Goal: Answer question/provide support

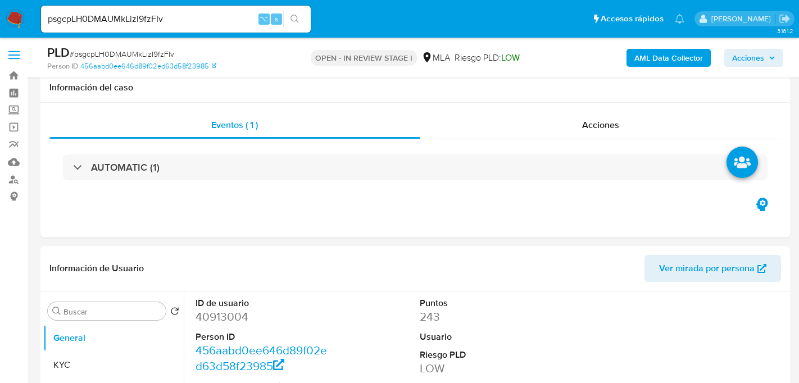
select select "10"
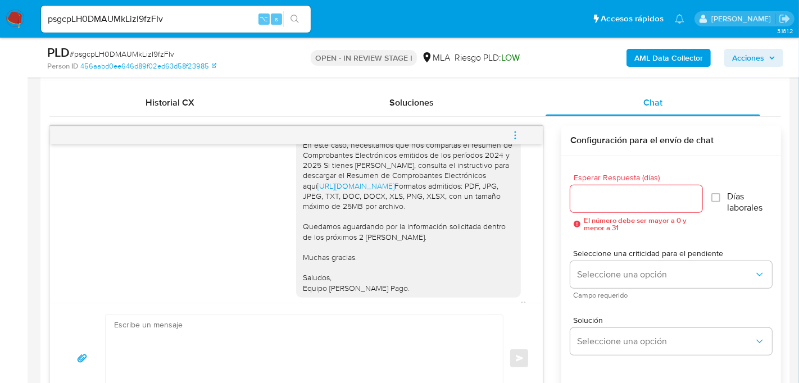
scroll to position [1197, 0]
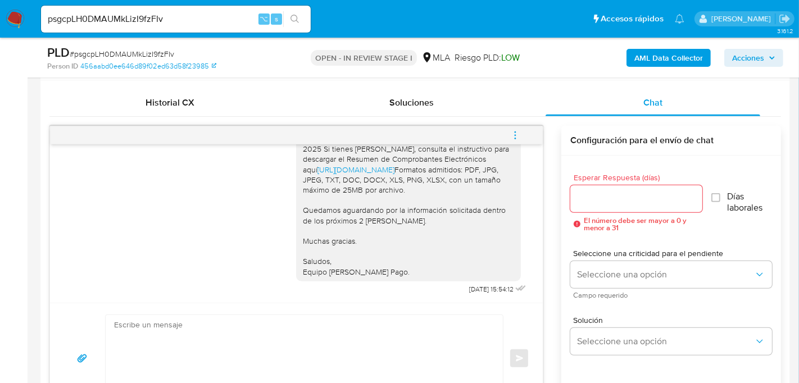
click at [517, 130] on icon "menu-action" at bounding box center [515, 135] width 10 height 10
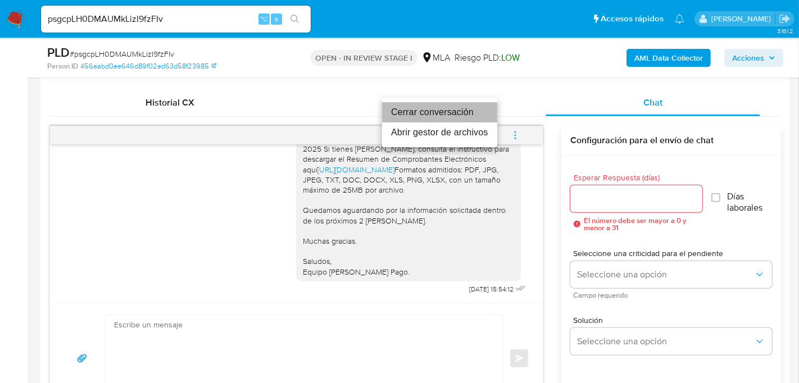
click at [445, 113] on li "Cerrar conversación" at bounding box center [439, 112] width 115 height 20
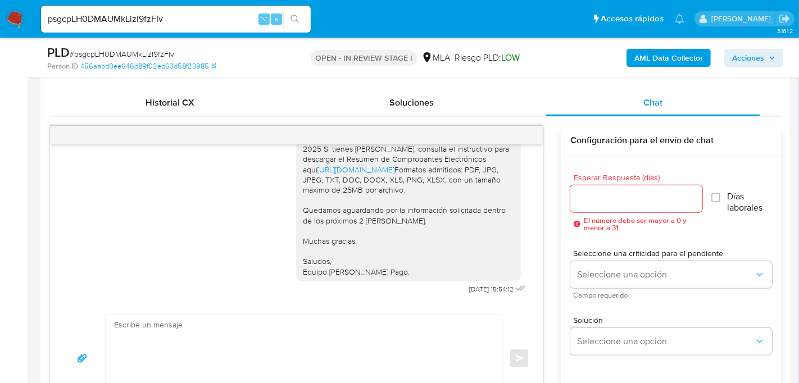
click at [737, 64] on span "Acciones" at bounding box center [748, 58] width 32 height 18
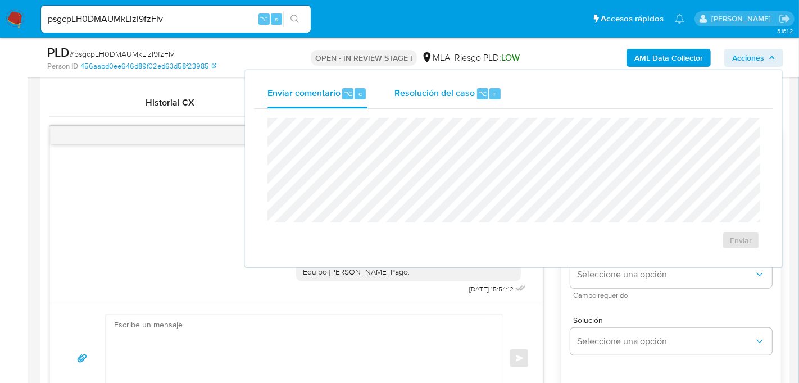
click at [481, 81] on div "Resolución del caso ⌥ r" at bounding box center [447, 93] width 107 height 29
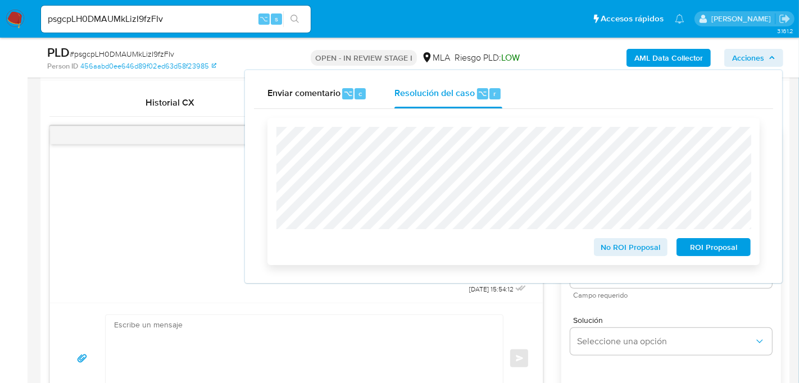
click at [615, 249] on span "No ROI Proposal" at bounding box center [631, 247] width 58 height 16
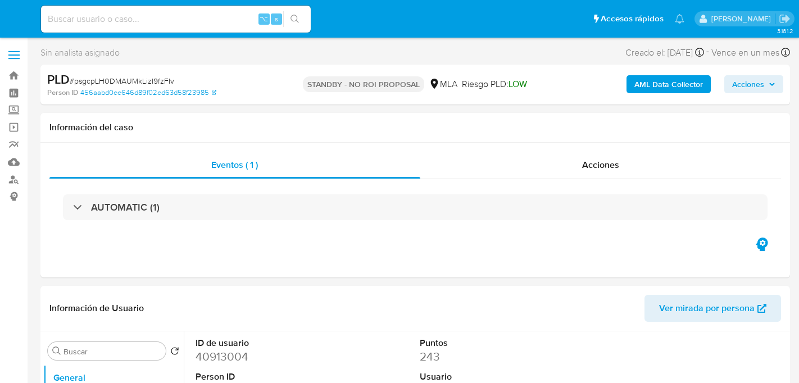
select select "10"
click at [180, 13] on input at bounding box center [176, 19] width 270 height 15
paste input "QfoGQX2ZQJTq7JwvMGX6lf8T"
type input "QfoGQX2ZQJTq7JwvMGX6lf8T"
click at [294, 25] on button "search-icon" at bounding box center [294, 19] width 23 height 16
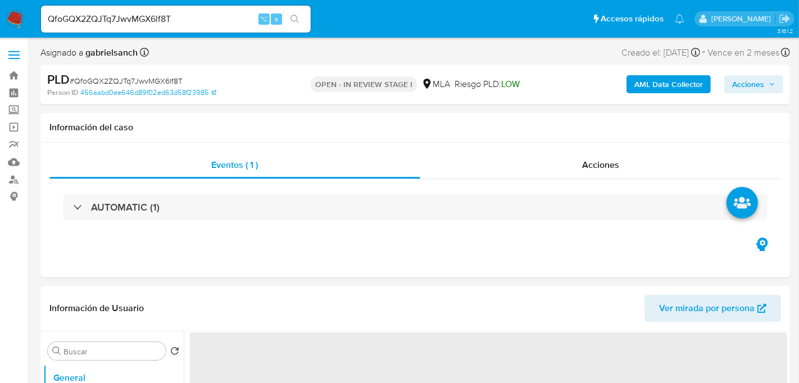
select select "10"
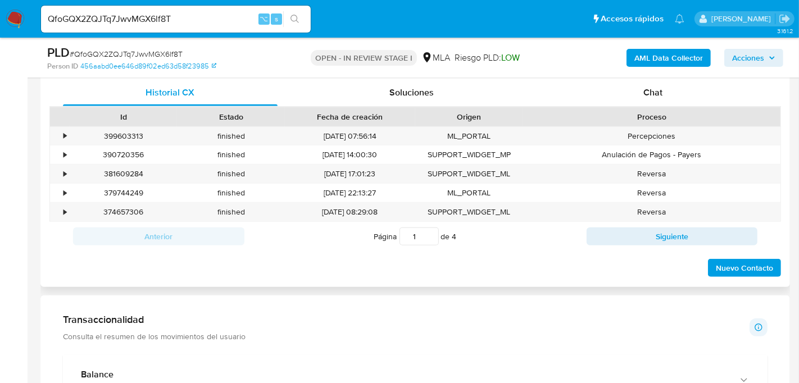
scroll to position [535, 0]
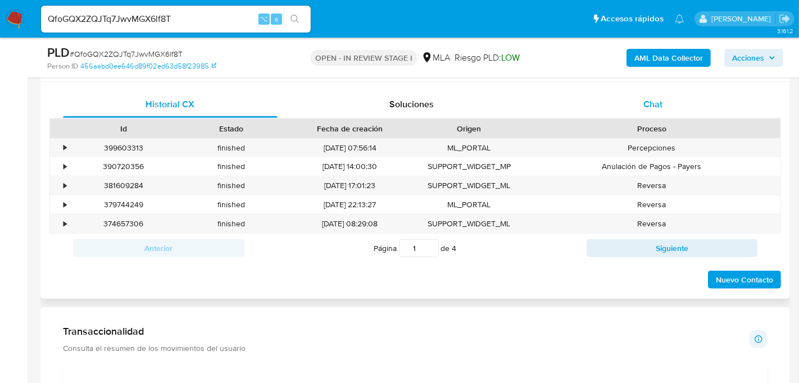
click at [602, 100] on div "Chat" at bounding box center [652, 104] width 215 height 27
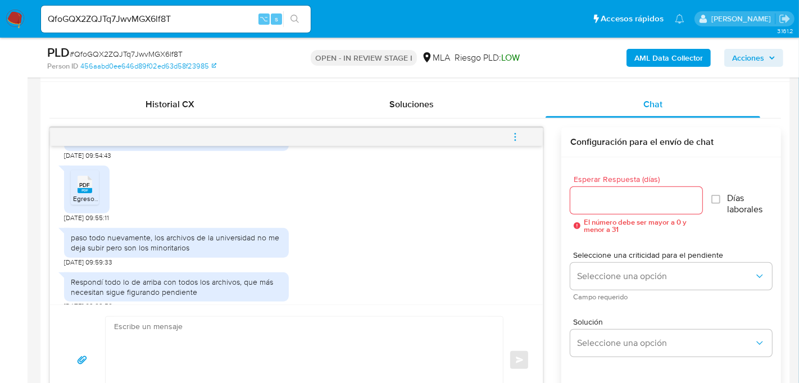
scroll to position [1149, 0]
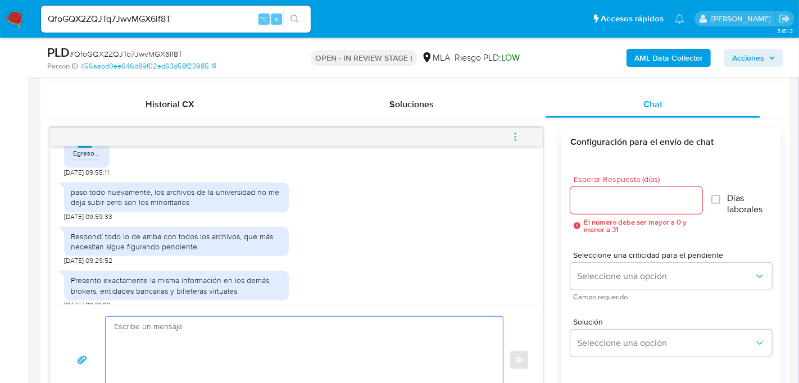
click at [278, 351] on textarea at bounding box center [301, 360] width 375 height 87
paste textarea "Hola, ¡Muchas gracias por tu respuesta! Confirmamos la recepción de la document…"
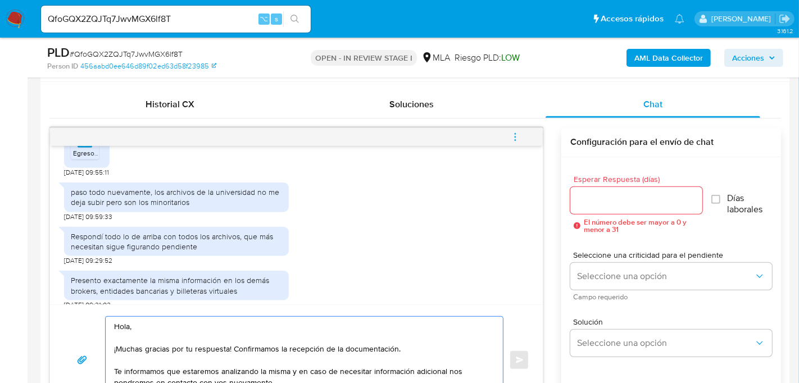
scroll to position [572, 0]
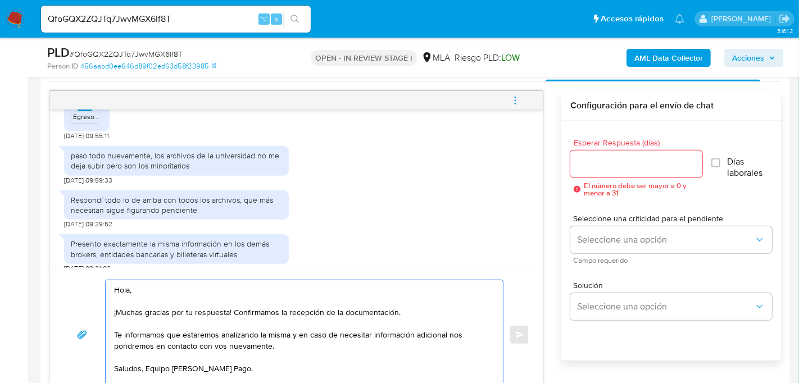
type textarea "Hola, ¡Muchas gracias por tu respuesta! Confirmamos la recepción de la document…"
click at [143, 20] on input "QfoGQX2ZQJTq7JwvMGX6lf8T" at bounding box center [176, 19] width 270 height 15
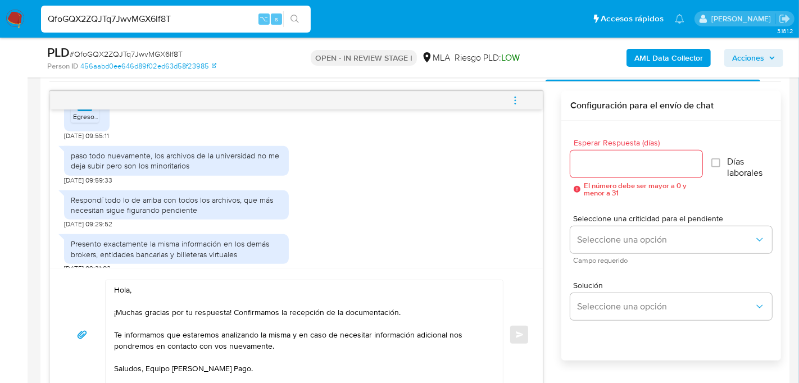
click at [143, 20] on input "QfoGQX2ZQJTq7JwvMGX6lf8T" at bounding box center [176, 19] width 270 height 15
click at [602, 159] on input "Esperar Respuesta (días)" at bounding box center [636, 164] width 132 height 15
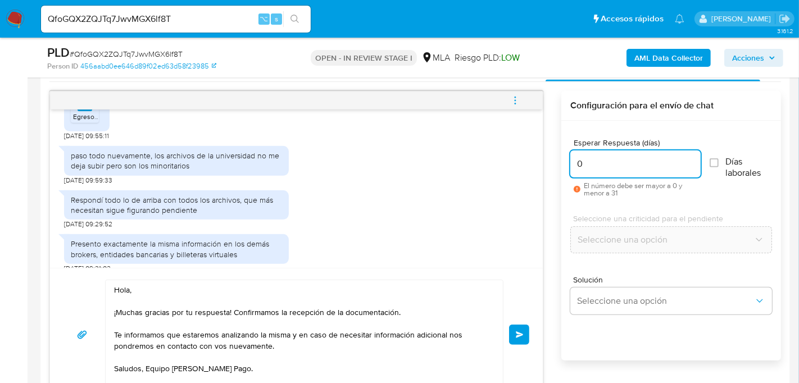
type input "0"
click at [519, 319] on div "Hola, ¡Muchas gracias por tu respuesta! Confirmamos la recepción de la document…" at bounding box center [296, 335] width 466 height 110
click at [519, 335] on span "Enviar" at bounding box center [520, 334] width 8 height 7
click at [521, 97] on button "menu-action" at bounding box center [515, 100] width 37 height 27
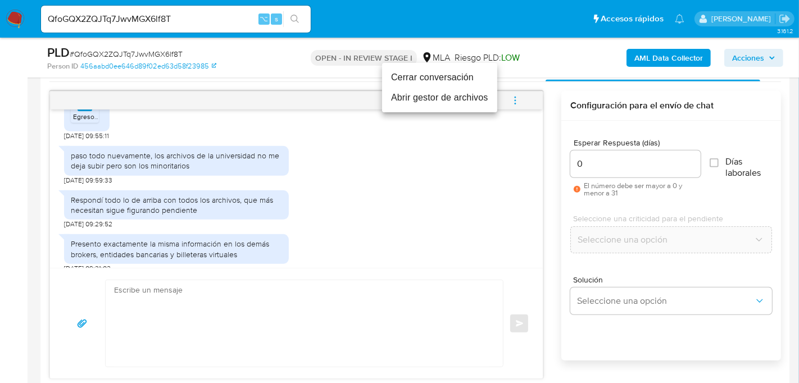
scroll to position [1284, 0]
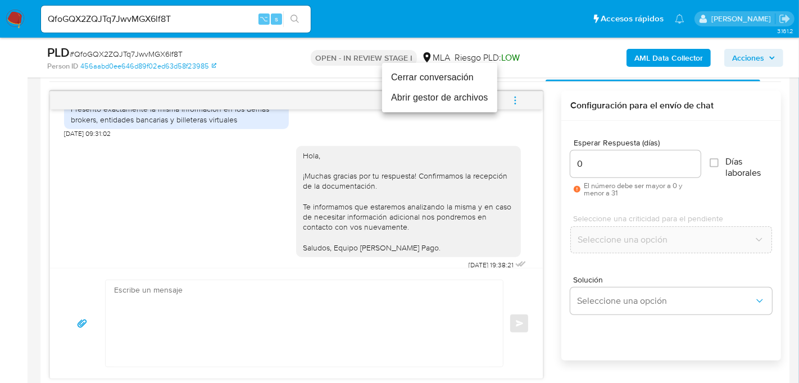
click at [431, 72] on li "Cerrar conversación" at bounding box center [439, 77] width 115 height 20
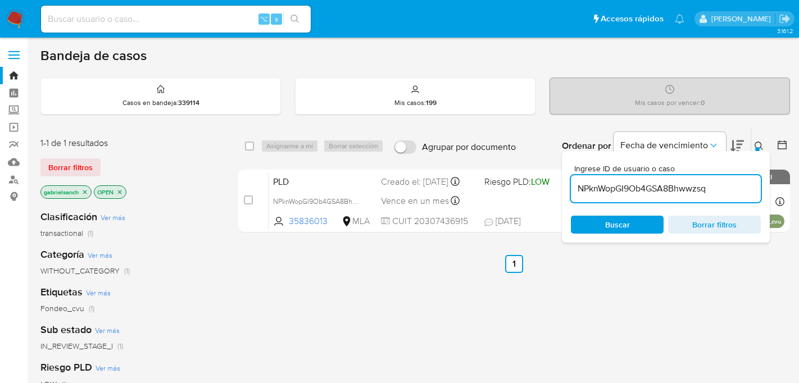
scroll to position [24, 0]
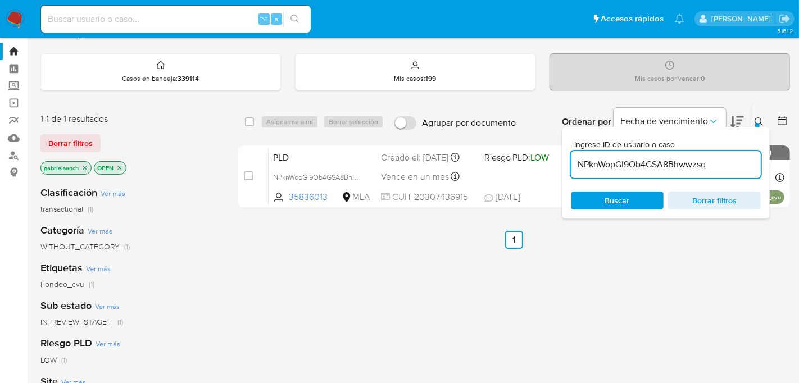
click at [608, 160] on input "NPknWopGI9Ob4GSA8Bhwwzsq" at bounding box center [666, 164] width 190 height 15
paste input "QfoGQX2ZQJTq7JwvMGX6lf8T"
type input "QfoGQX2ZQJTq7JwvMGX6lf8T"
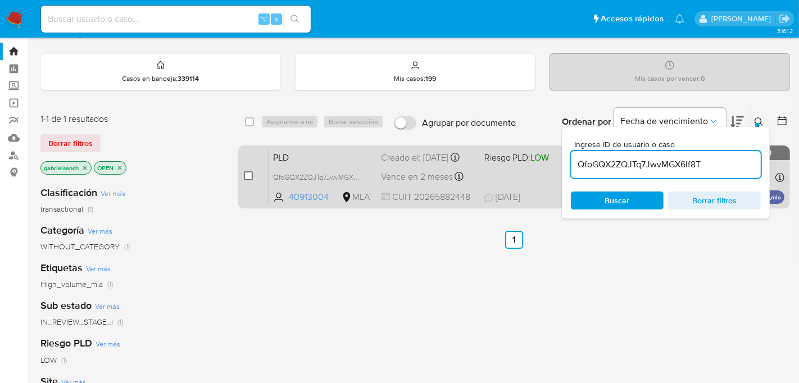
click at [251, 177] on input "checkbox" at bounding box center [248, 175] width 9 height 9
checkbox input "true"
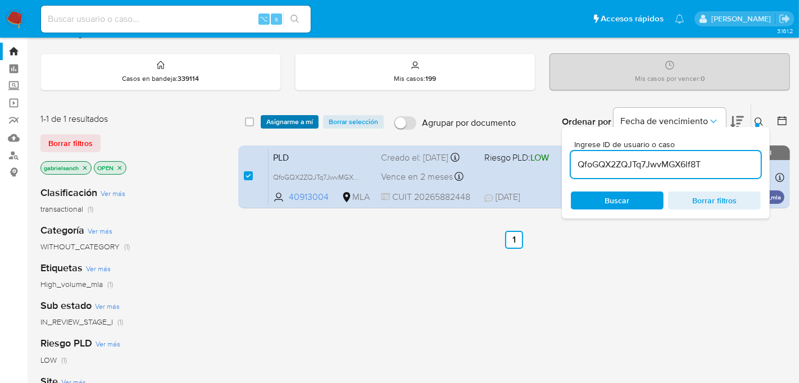
click at [287, 119] on span "Asignarme a mí" at bounding box center [289, 121] width 47 height 11
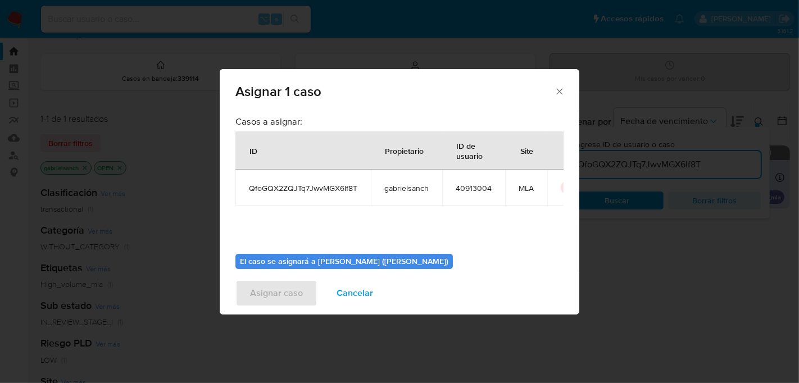
scroll to position [57, 0]
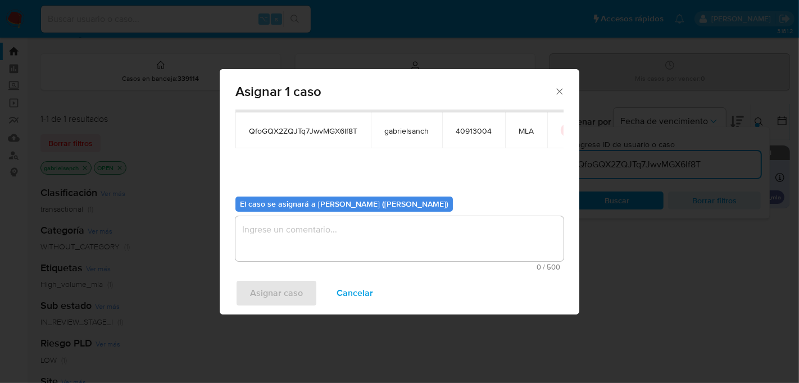
click at [324, 251] on textarea "assign-modal" at bounding box center [399, 238] width 328 height 45
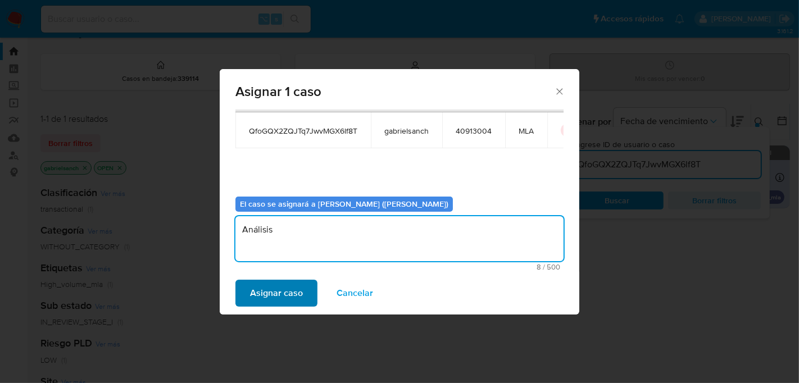
type textarea "Análisis"
click at [267, 282] on span "Asignar caso" at bounding box center [276, 293] width 53 height 25
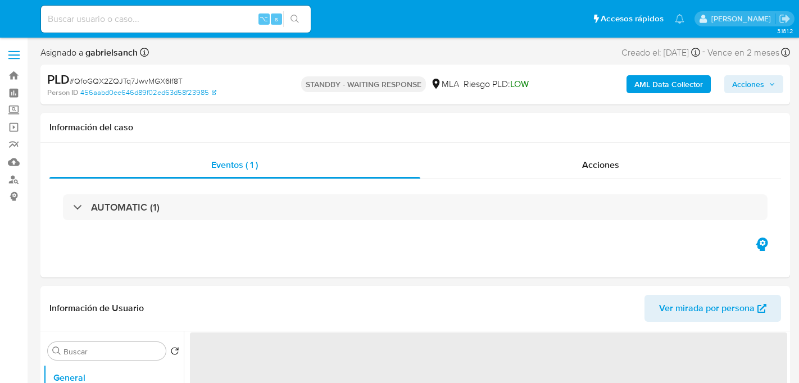
select select "10"
click at [643, 89] on b "AML Data Collector" at bounding box center [668, 84] width 69 height 18
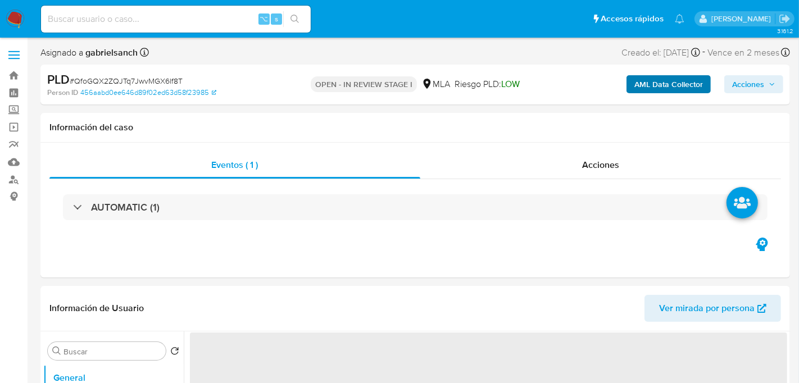
select select "10"
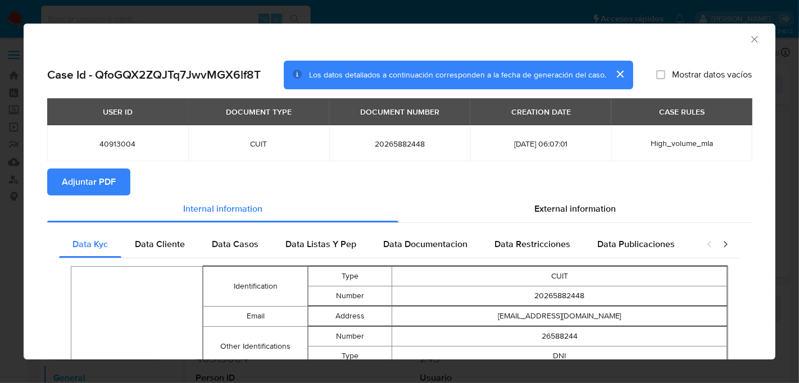
click at [82, 185] on span "Adjuntar PDF" at bounding box center [89, 182] width 54 height 25
click at [752, 44] on icon "Cerrar ventana" at bounding box center [754, 39] width 11 height 11
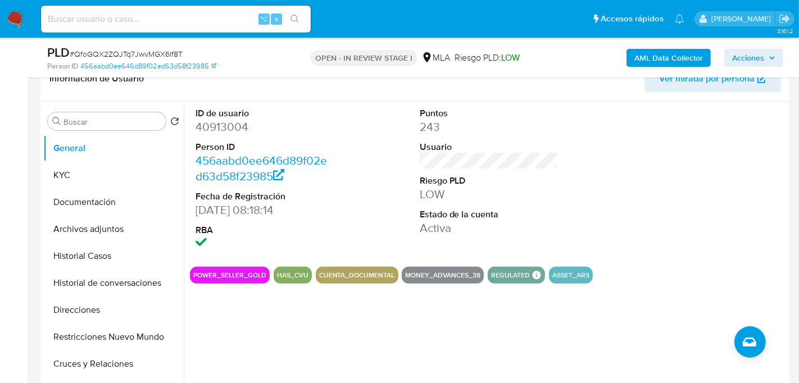
scroll to position [192, 0]
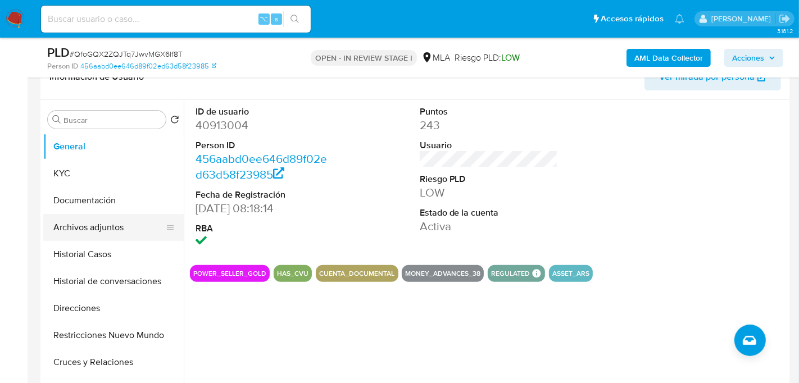
click at [86, 217] on button "Archivos adjuntos" at bounding box center [108, 227] width 131 height 27
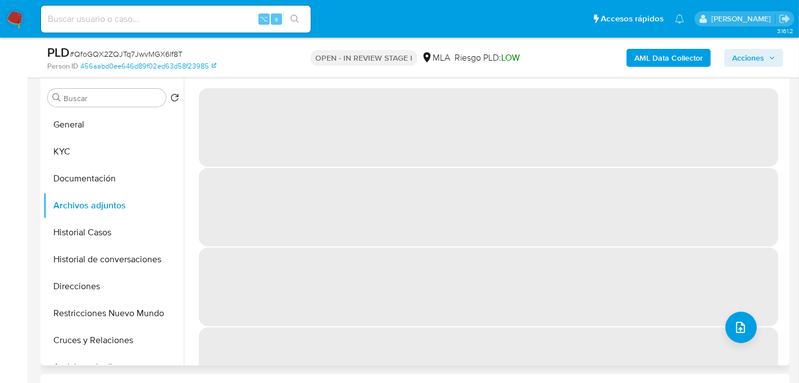
scroll to position [229, 0]
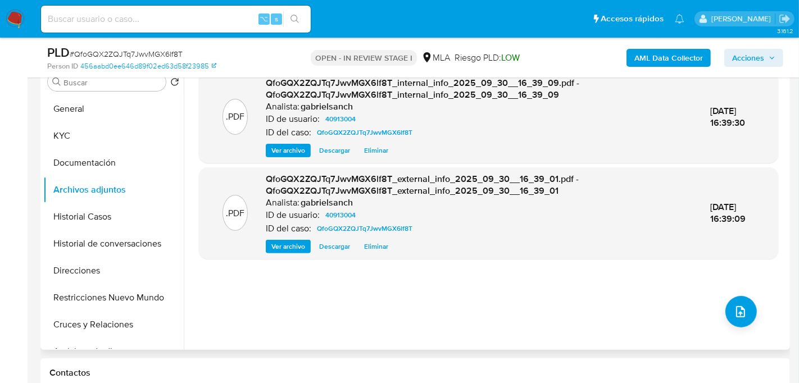
click at [741, 295] on div ".PDF QfoGQX2ZQJTq7JwvMGX6lf8T_internal_info_2025_09_30__16_39_09.pdf - QfoGQX2Z…" at bounding box center [488, 206] width 579 height 270
click at [736, 312] on icon "upload-file" at bounding box center [740, 311] width 9 height 11
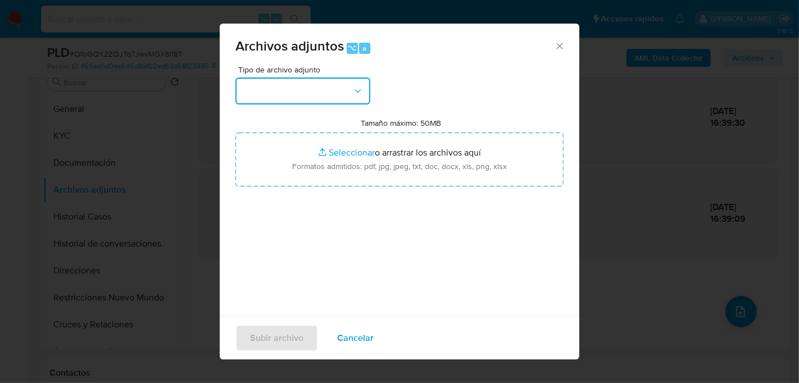
click at [316, 90] on button "button" at bounding box center [302, 91] width 135 height 27
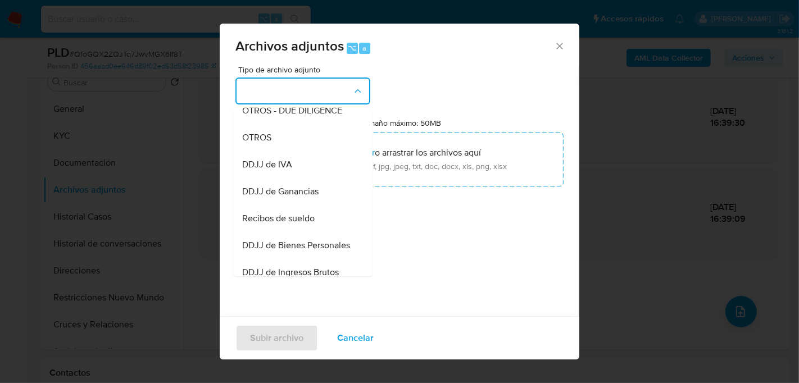
scroll to position [220, 0]
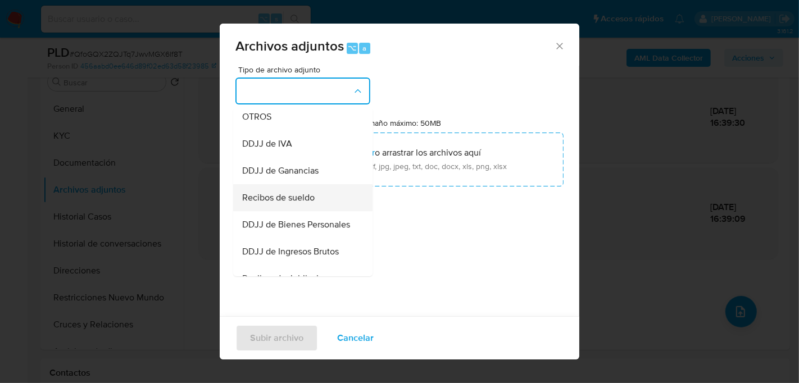
click at [308, 197] on span "Recibos de sueldo" at bounding box center [278, 197] width 72 height 11
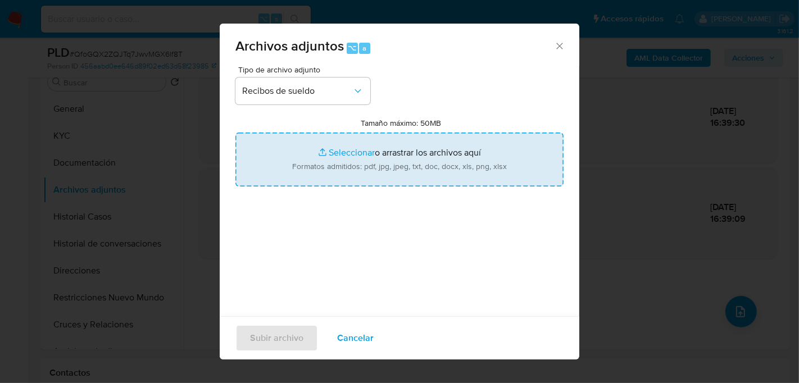
click at [349, 164] on input "Tamaño máximo: 50MB Seleccionar archivos" at bounding box center [399, 160] width 328 height 54
type input "C:\fakepath\Recibo de sueldo.pdf"
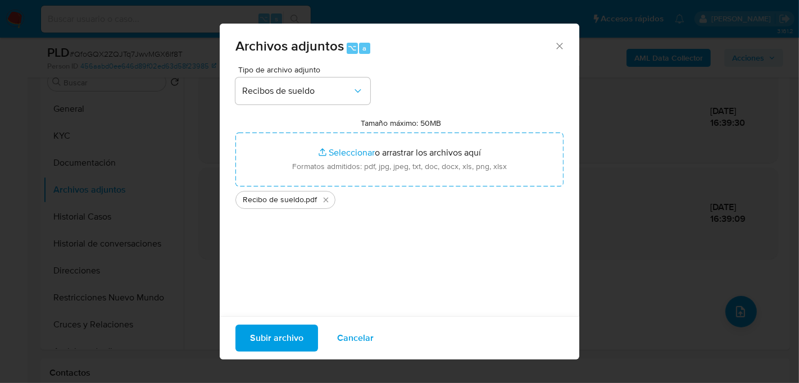
click at [307, 339] on button "Subir archivo" at bounding box center [276, 338] width 83 height 27
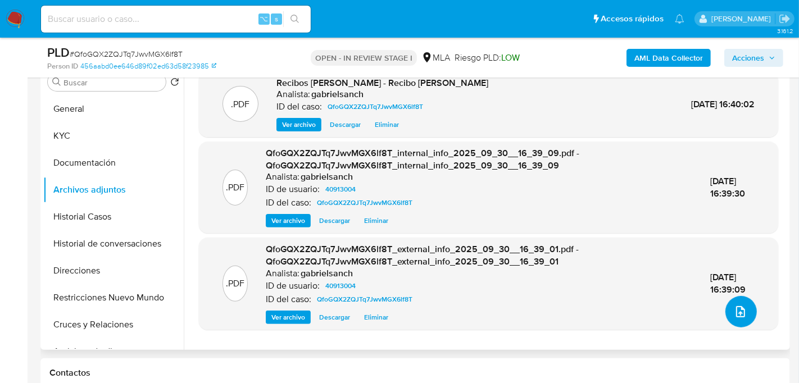
click at [738, 313] on icon "upload-file" at bounding box center [740, 311] width 13 height 13
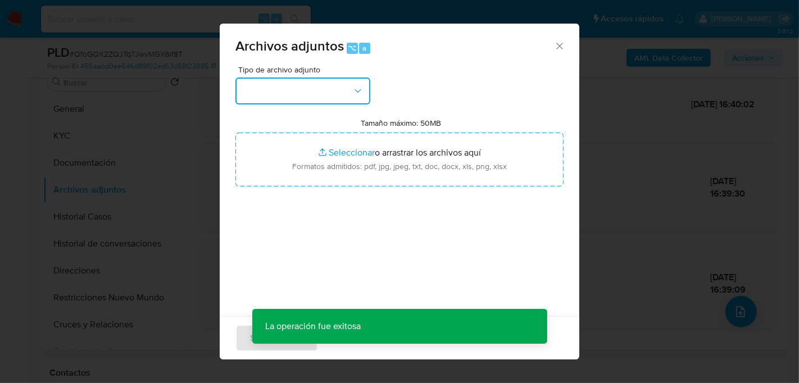
click at [336, 82] on button "button" at bounding box center [302, 91] width 135 height 27
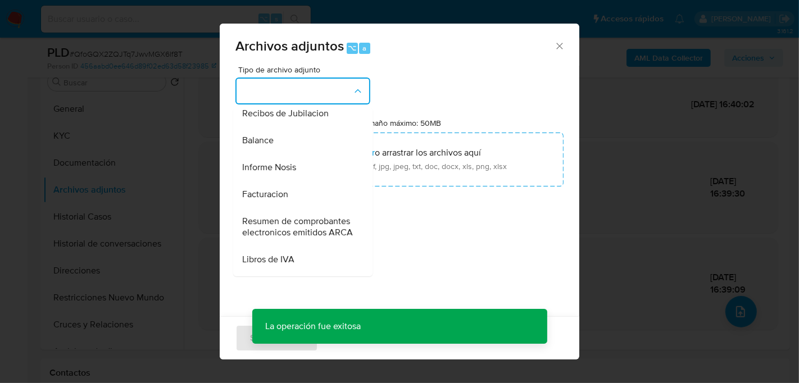
scroll to position [462, 0]
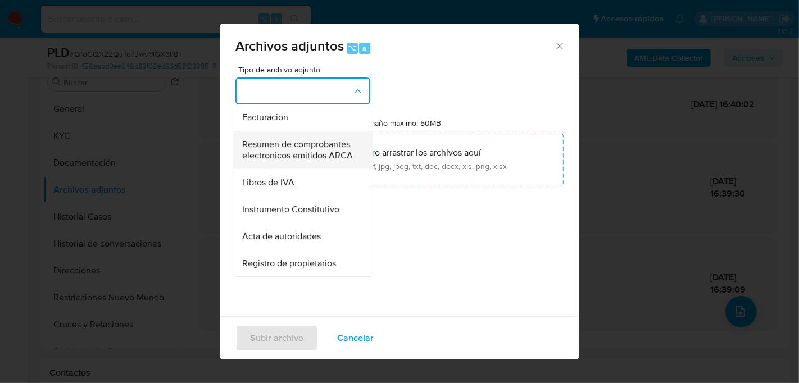
click at [299, 150] on span "Resumen de comprobantes electronicos emitidos ARCA" at bounding box center [299, 149] width 115 height 22
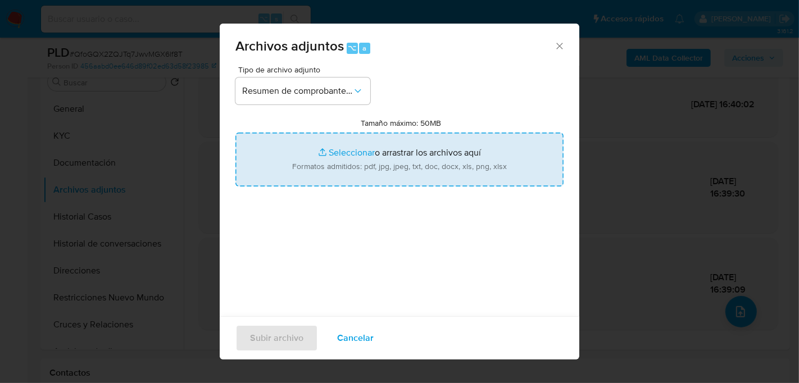
click at [326, 156] on input "Tamaño máximo: 50MB Seleccionar archivos" at bounding box center [399, 160] width 328 height 54
type input "C:\fakepath\Comprobantes emitidos 2024.pdf"
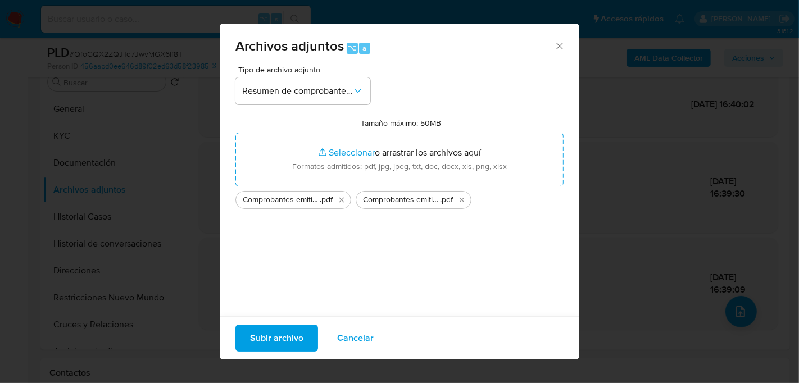
click at [263, 338] on span "Subir archivo" at bounding box center [276, 338] width 53 height 25
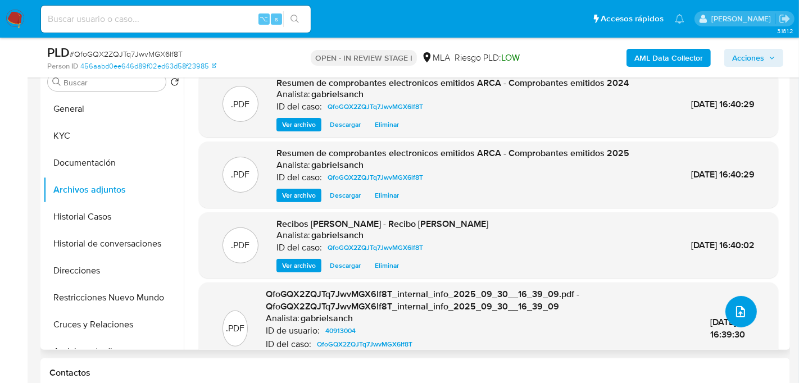
click at [735, 317] on button "upload-file" at bounding box center [740, 311] width 31 height 31
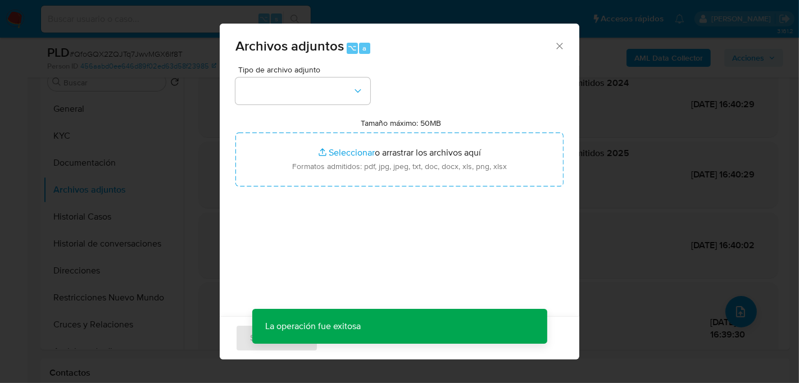
click at [330, 106] on div "Tipo de archivo adjunto Tamaño máximo: 50MB Seleccionar archivos Seleccionar o …" at bounding box center [399, 198] width 328 height 265
click at [329, 103] on button "button" at bounding box center [302, 91] width 135 height 27
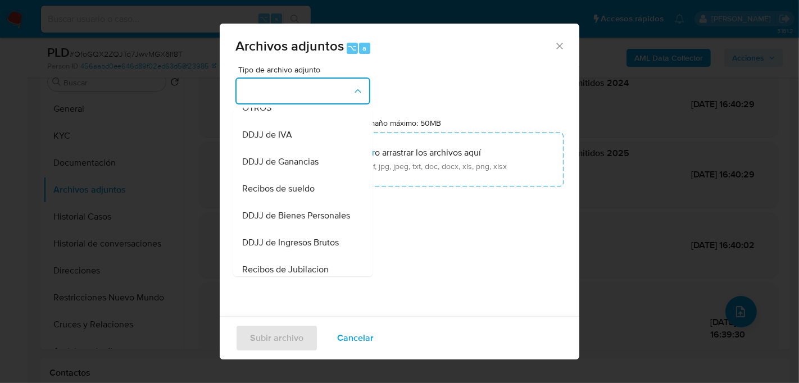
scroll to position [251, 0]
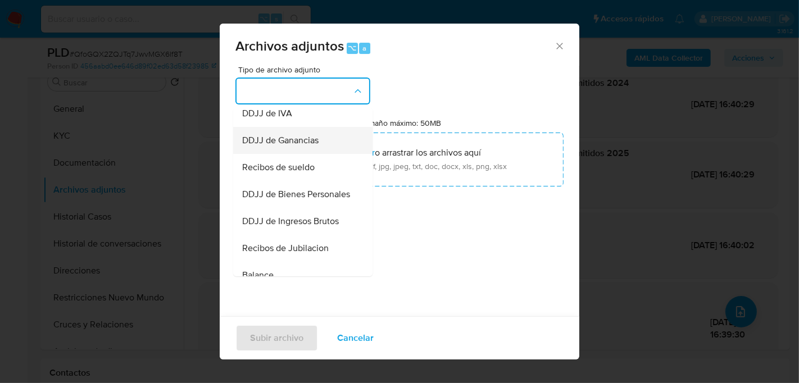
click at [302, 140] on span "DDJJ de Ganancias" at bounding box center [280, 139] width 76 height 11
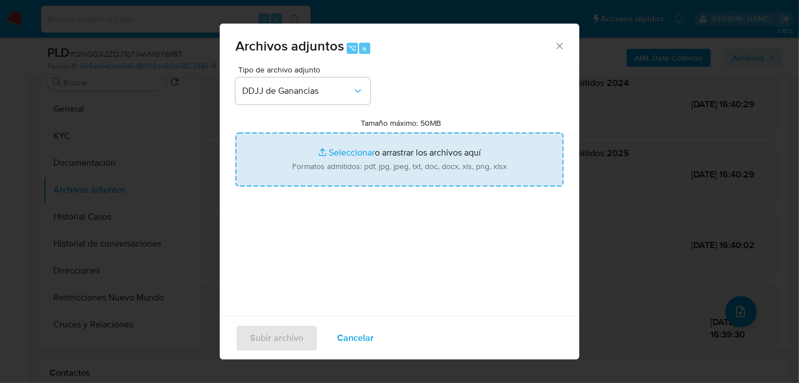
click at [337, 154] on input "Tamaño máximo: 50MB Seleccionar archivos" at bounding box center [399, 160] width 328 height 54
type input "C:\fakepath\DDJJ ganancias 2024.pdf"
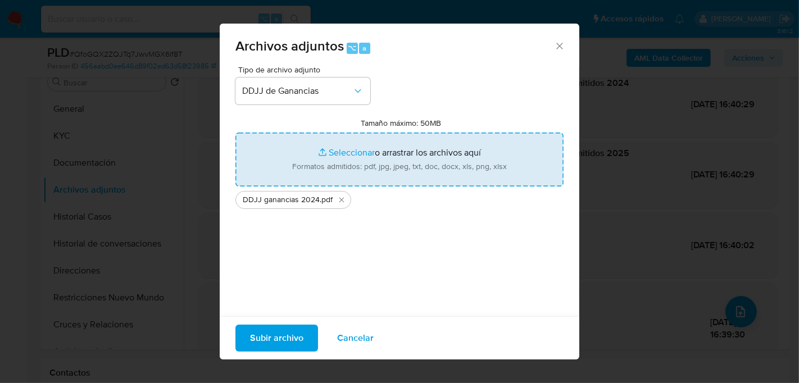
click at [288, 333] on span "Subir archivo" at bounding box center [276, 338] width 53 height 25
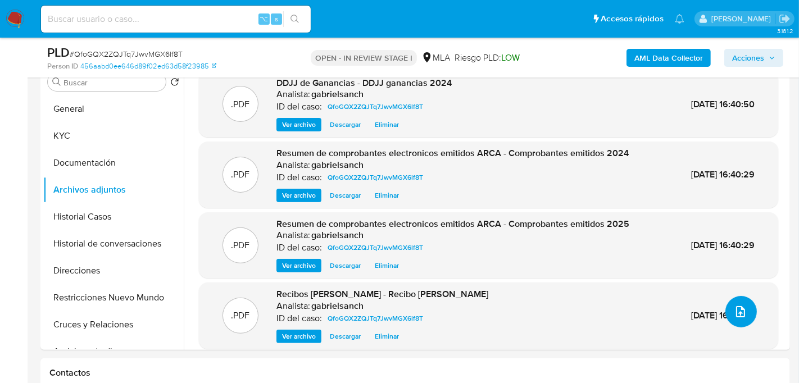
click at [747, 312] on button "upload-file" at bounding box center [740, 311] width 31 height 31
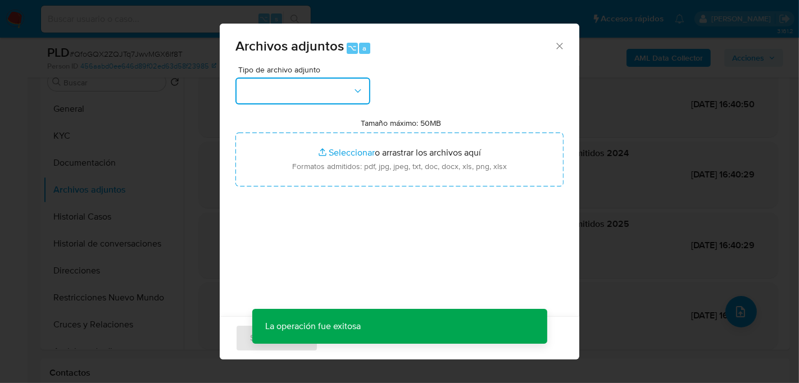
click at [292, 90] on button "button" at bounding box center [302, 91] width 135 height 27
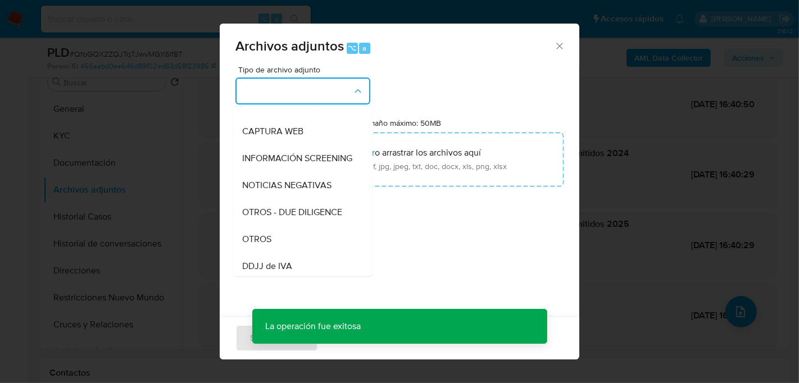
scroll to position [224, 0]
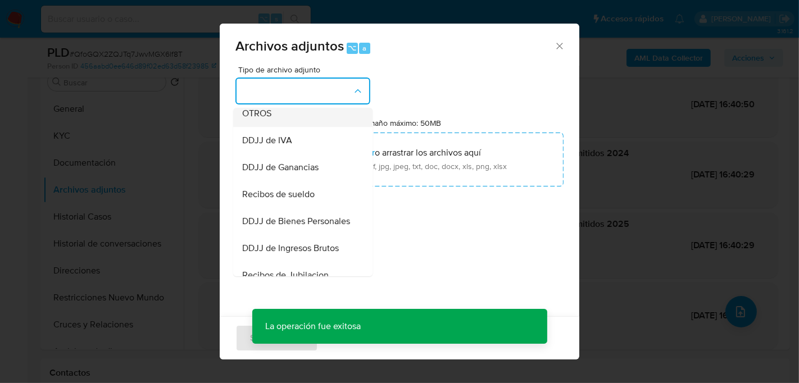
click at [267, 122] on div "OTROS" at bounding box center [299, 112] width 115 height 27
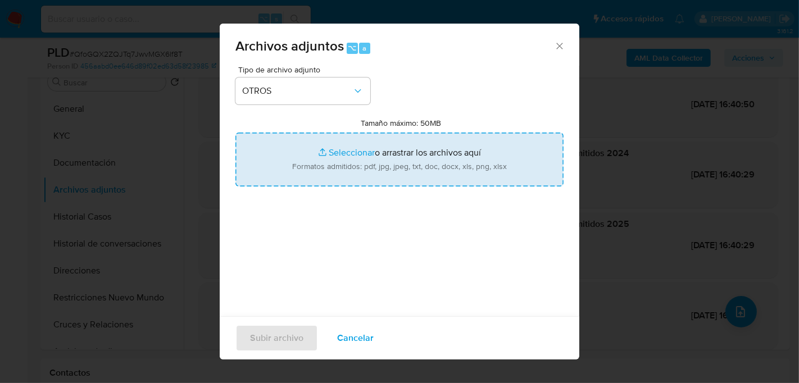
click at [318, 144] on input "Tamaño máximo: 50MB Seleccionar archivos" at bounding box center [399, 160] width 328 height 54
type input "C:\fakepath\Caselog QfoGQX2ZQJTq7JwvMGX6lf8T_2025_09_17_19_38_10.docx"
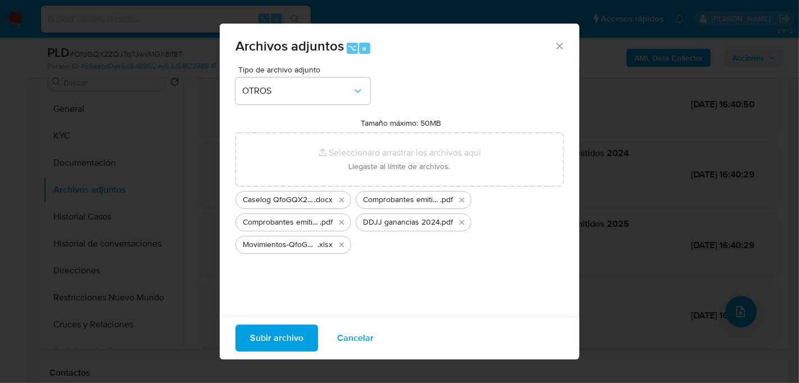
click at [467, 204] on div "Comprobantes emitidos 2024 .pdf" at bounding box center [414, 200] width 116 height 18
click at [466, 203] on button "Eliminar Comprobantes emitidos 2024.pdf" at bounding box center [461, 199] width 13 height 13
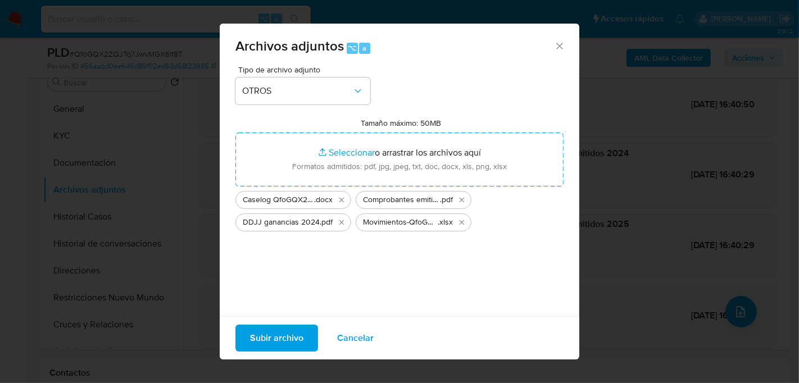
click at [466, 203] on button "Eliminar Comprobantes emitidos 2025.pdf" at bounding box center [461, 199] width 13 height 13
click at [466, 203] on button "Eliminar DDJJ ganancias 2024.pdf" at bounding box center [461, 199] width 13 height 13
click at [311, 328] on button "Subir archivo" at bounding box center [276, 338] width 83 height 27
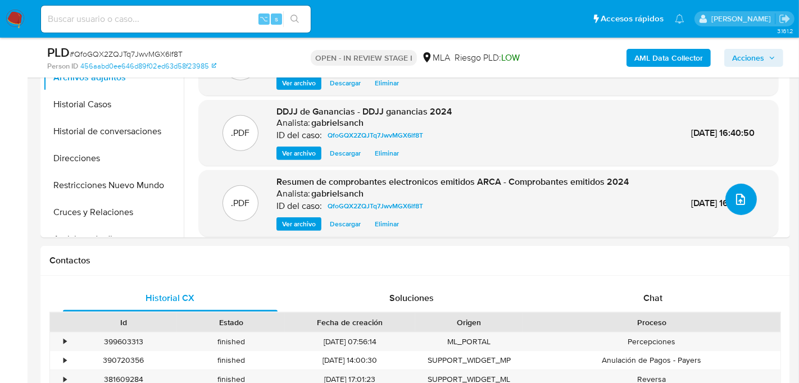
scroll to position [356, 0]
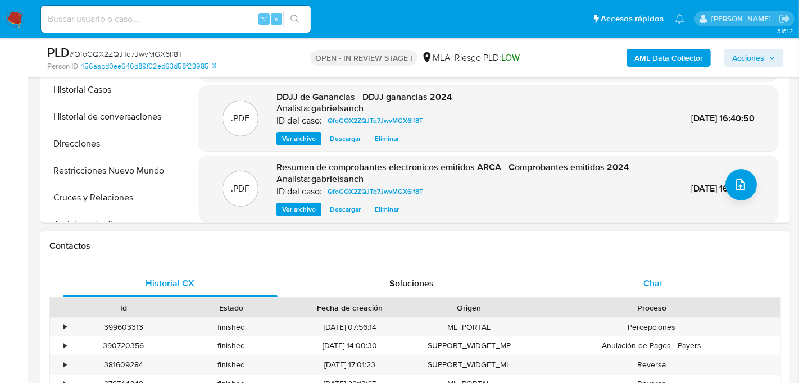
click at [624, 285] on div "Chat" at bounding box center [652, 283] width 215 height 27
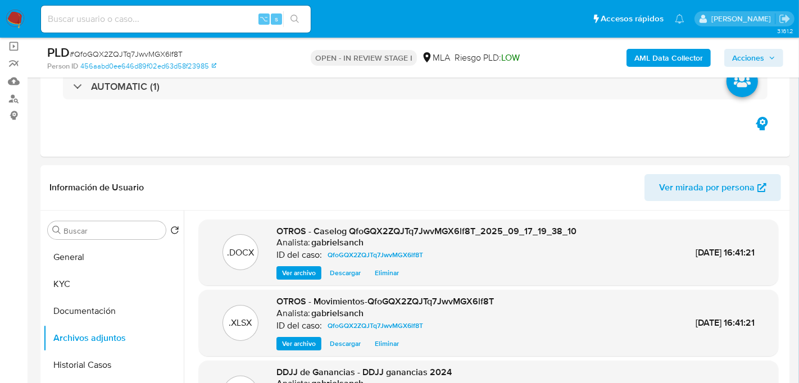
scroll to position [74, 0]
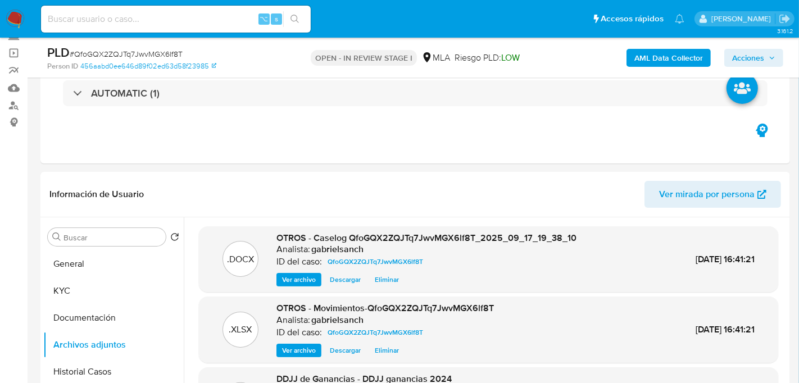
click at [758, 54] on span "Acciones" at bounding box center [748, 58] width 32 height 18
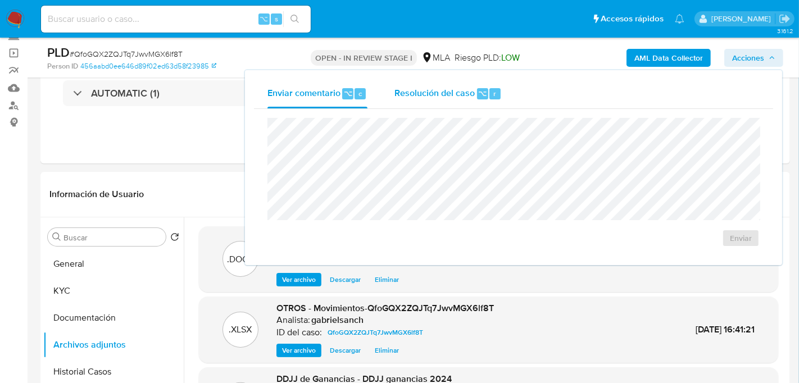
click at [480, 81] on div "Resolución del caso ⌥ r" at bounding box center [447, 93] width 107 height 29
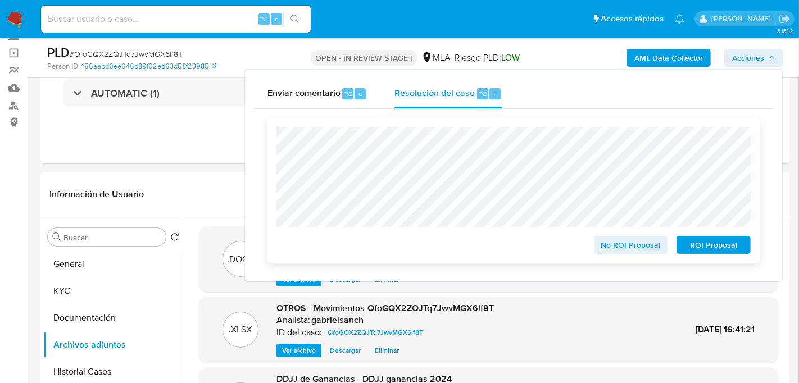
click at [612, 249] on span "No ROI Proposal" at bounding box center [631, 245] width 58 height 16
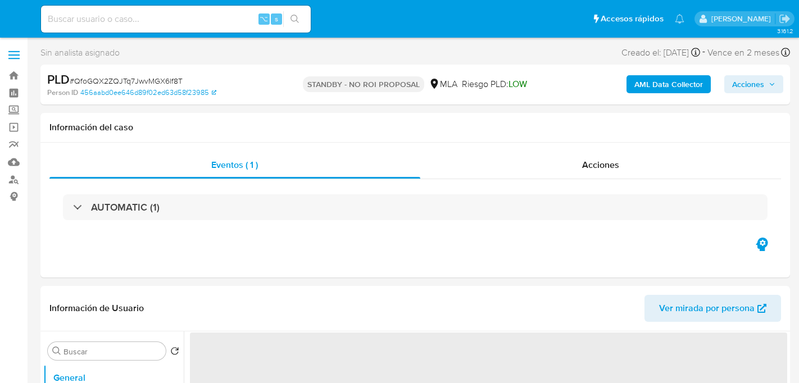
select select "10"
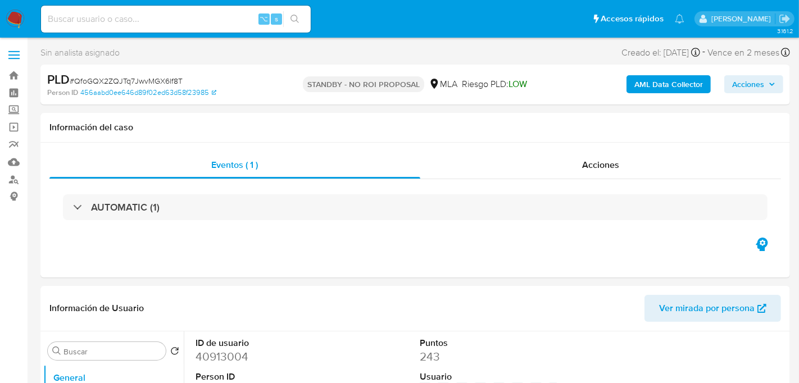
click at [173, 16] on input at bounding box center [176, 19] width 270 height 15
paste input "bdn0dFvioedwmqs8CPpPbgxU"
type input "bdn0dFvioedwmqs8CPpPbgxU"
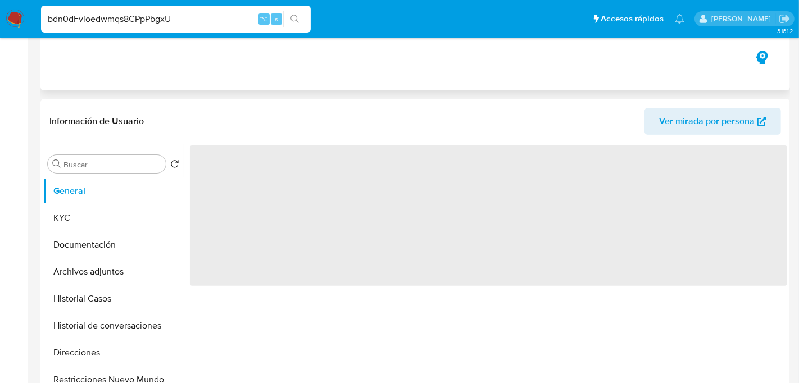
select select "10"
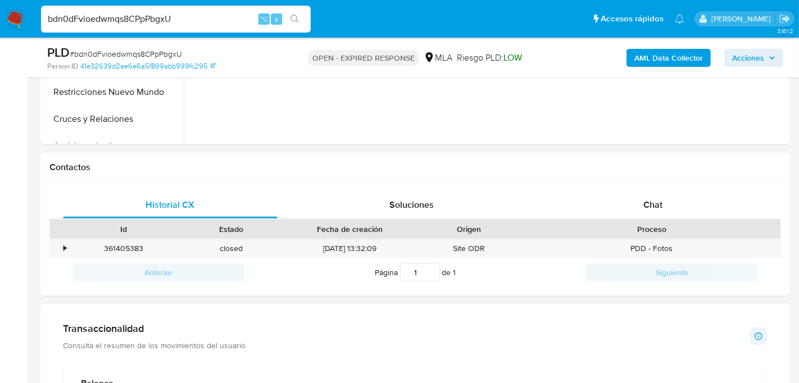
scroll to position [501, 0]
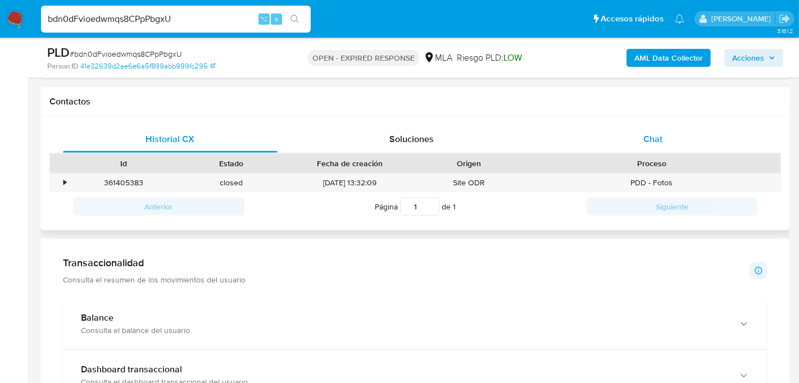
click at [625, 133] on div "Chat" at bounding box center [652, 139] width 215 height 27
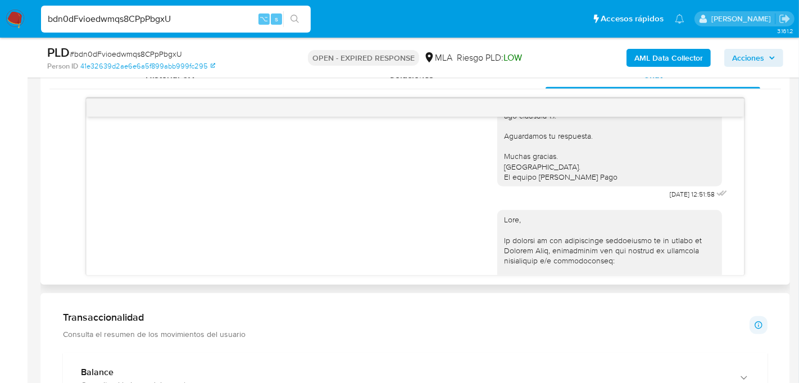
scroll to position [1299, 0]
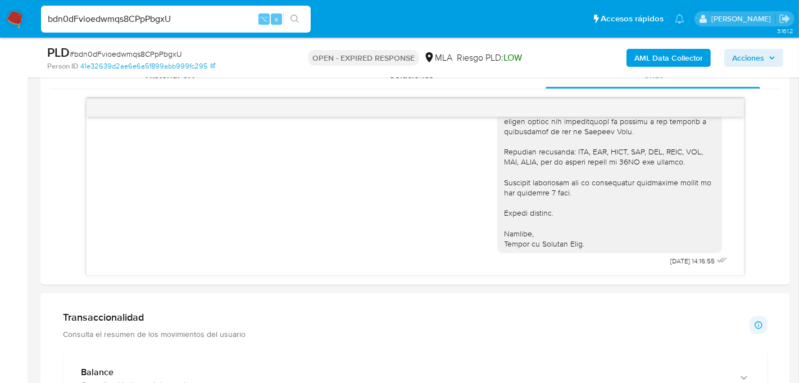
click at [155, 20] on input "bdn0dFvioedwmqs8CPpPbgxU" at bounding box center [176, 19] width 270 height 15
paste input "ZQFtdSQ1yZYlk6n4r0T1VfkX"
type input "ZQFtdSQ1yZYlk6n4r0T1VfkX"
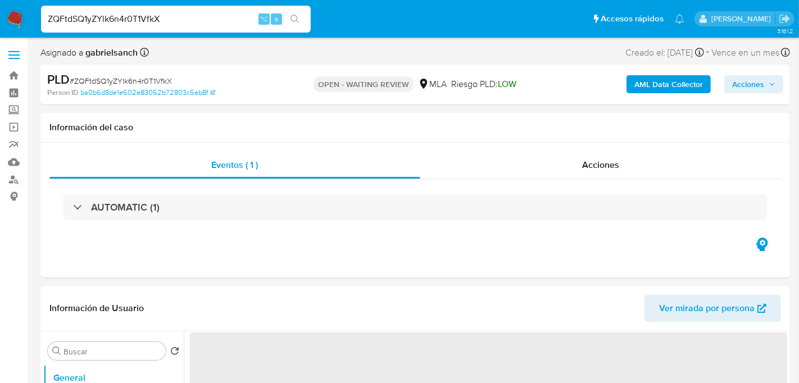
select select "10"
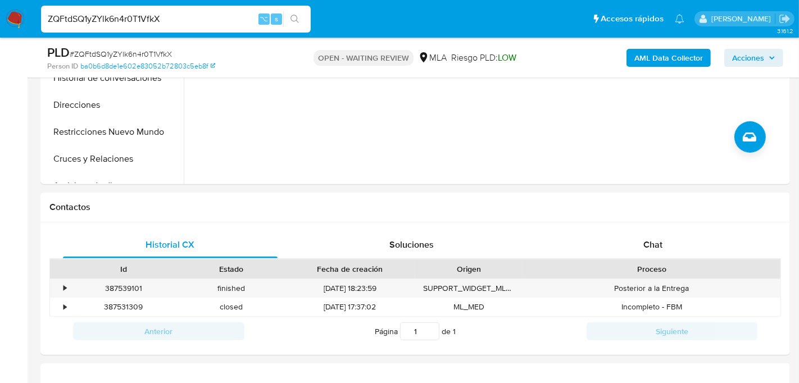
scroll to position [396, 0]
click at [637, 240] on div "Chat" at bounding box center [652, 243] width 215 height 27
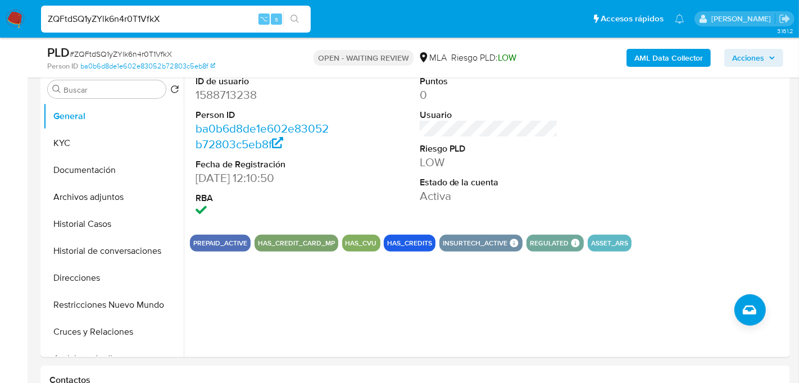
scroll to position [224, 0]
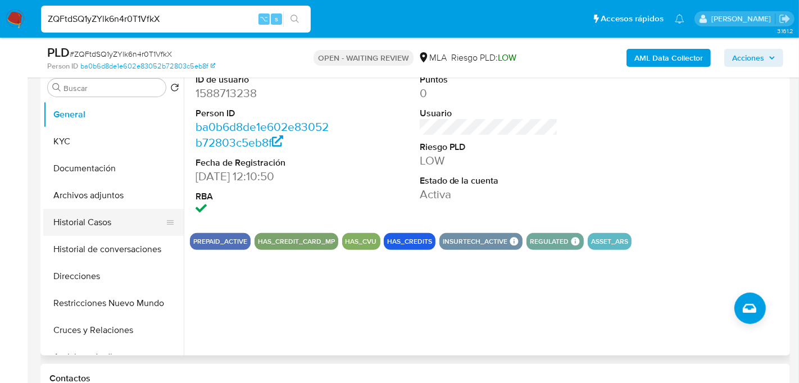
click at [111, 233] on button "Historial Casos" at bounding box center [108, 222] width 131 height 27
